Goal: Information Seeking & Learning: Learn about a topic

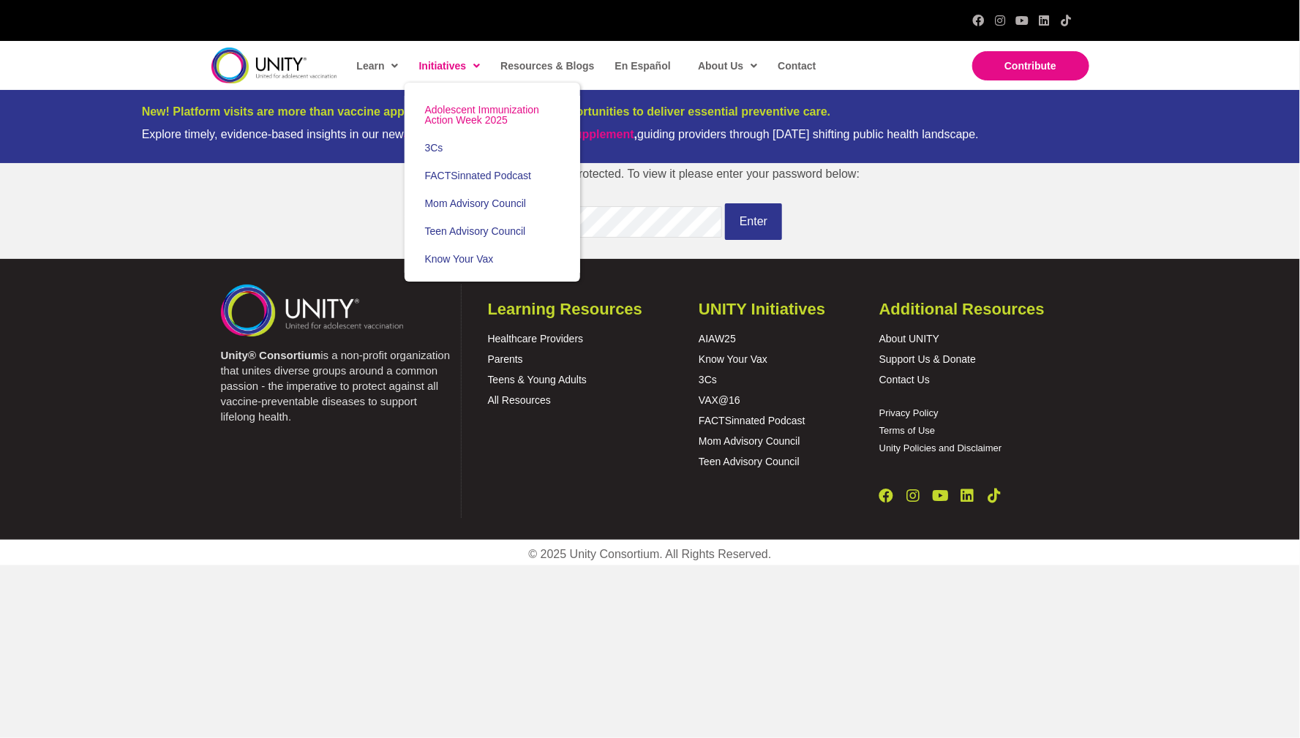
click at [466, 105] on span "Adolescent Immunization Action Week 2025" at bounding box center [482, 115] width 114 height 22
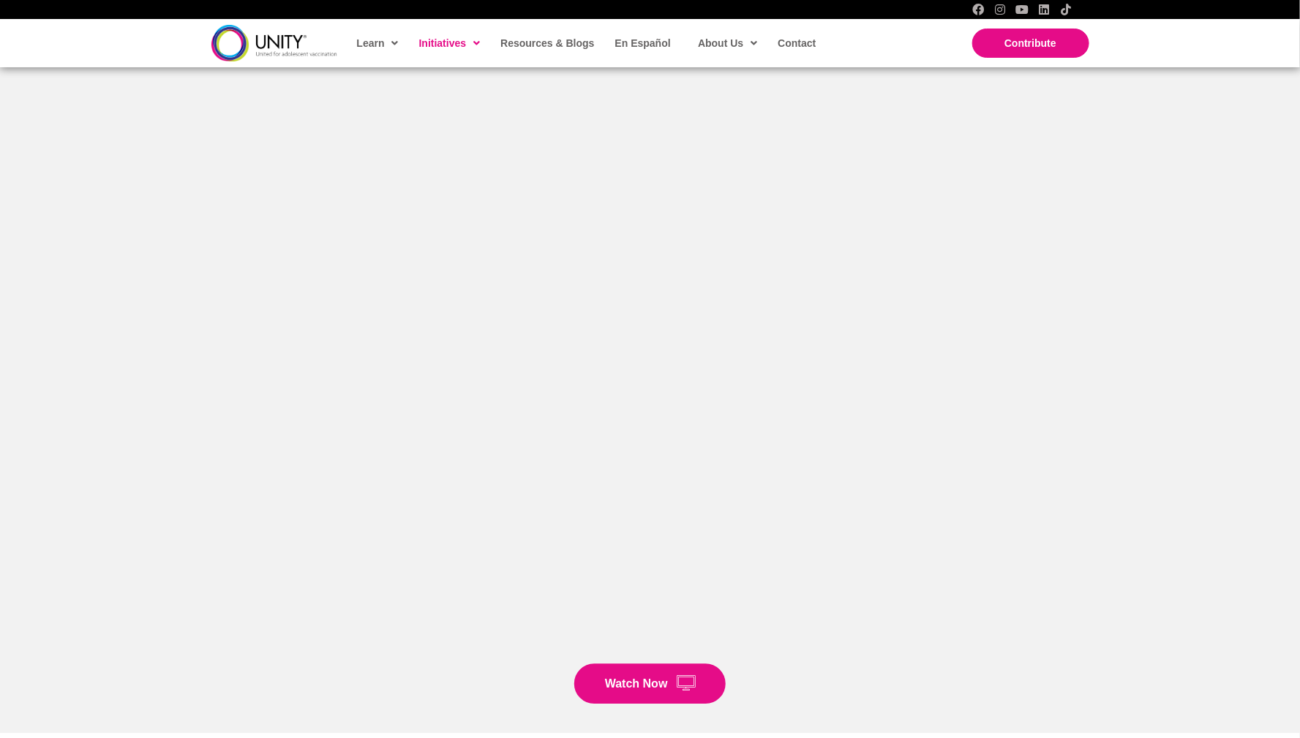
scroll to position [1895, 0]
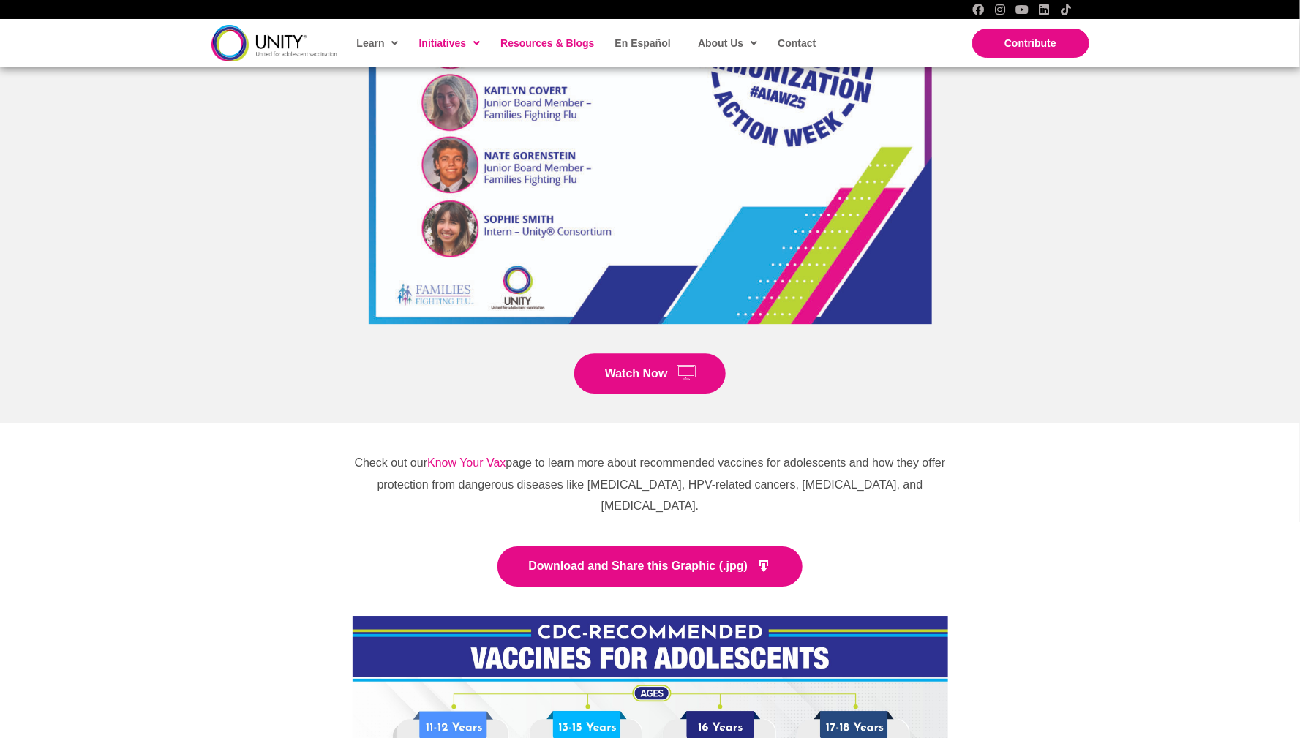
click at [543, 38] on span "Resources & Blogs" at bounding box center [547, 43] width 94 height 12
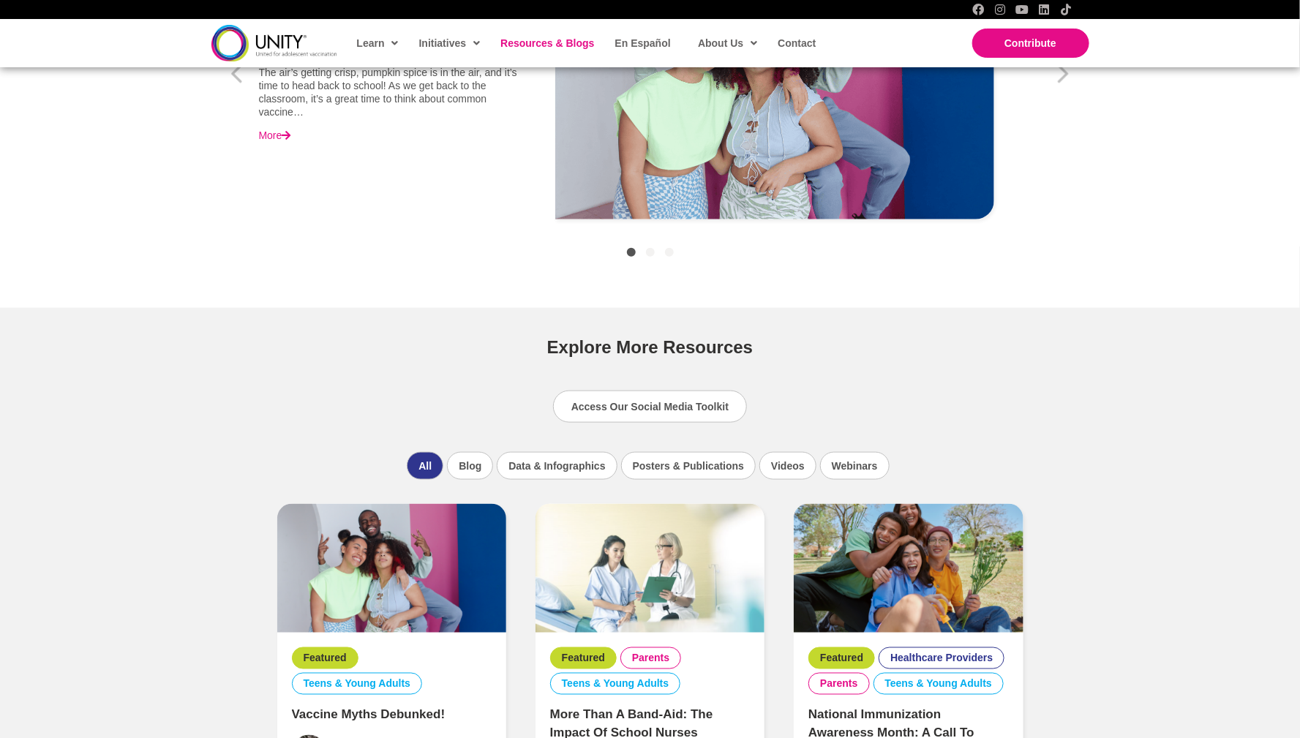
scroll to position [697, 0]
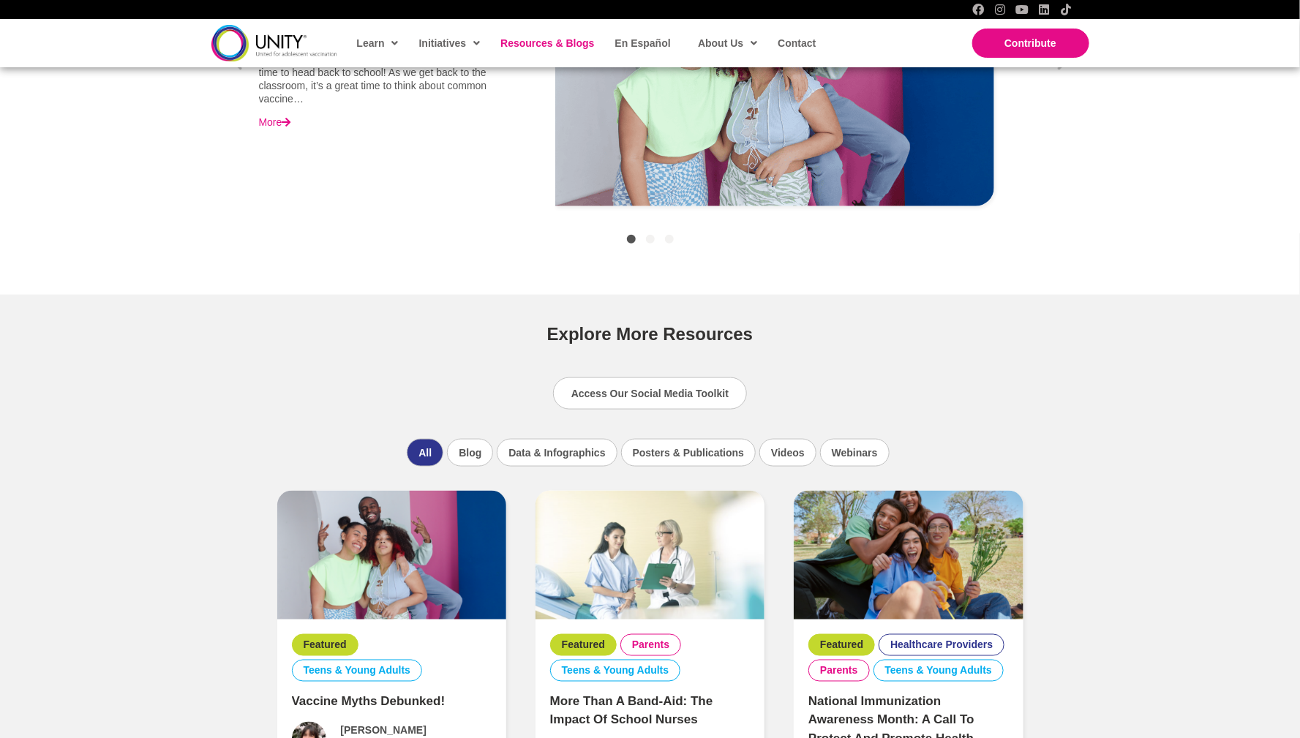
click at [421, 595] on img at bounding box center [391, 555] width 229 height 129
